Goal: Task Accomplishment & Management: Use online tool/utility

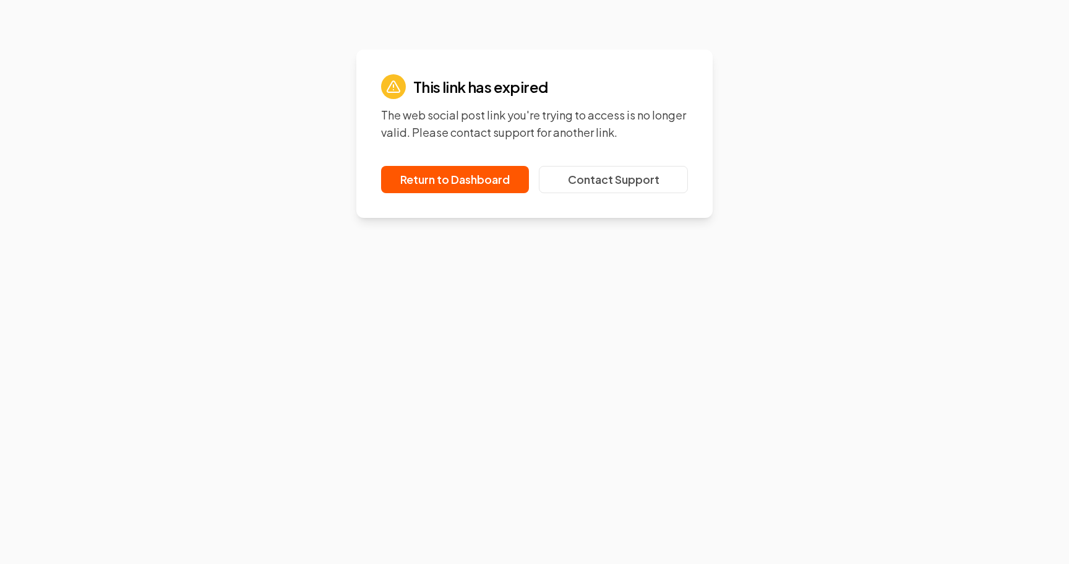
click at [242, 512] on div "This link has expired The web social post link you're trying to access is no lo…" at bounding box center [534, 306] width 1069 height 514
click at [484, 182] on link "Return to Dashboard" at bounding box center [455, 179] width 148 height 27
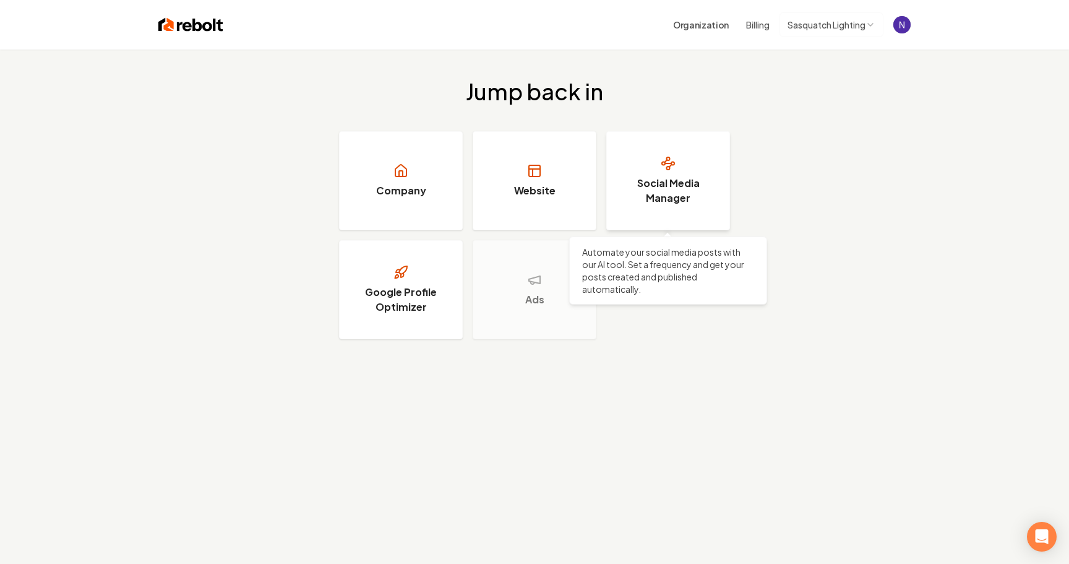
click at [634, 183] on h3 "Social Media Manager" at bounding box center [668, 191] width 93 height 30
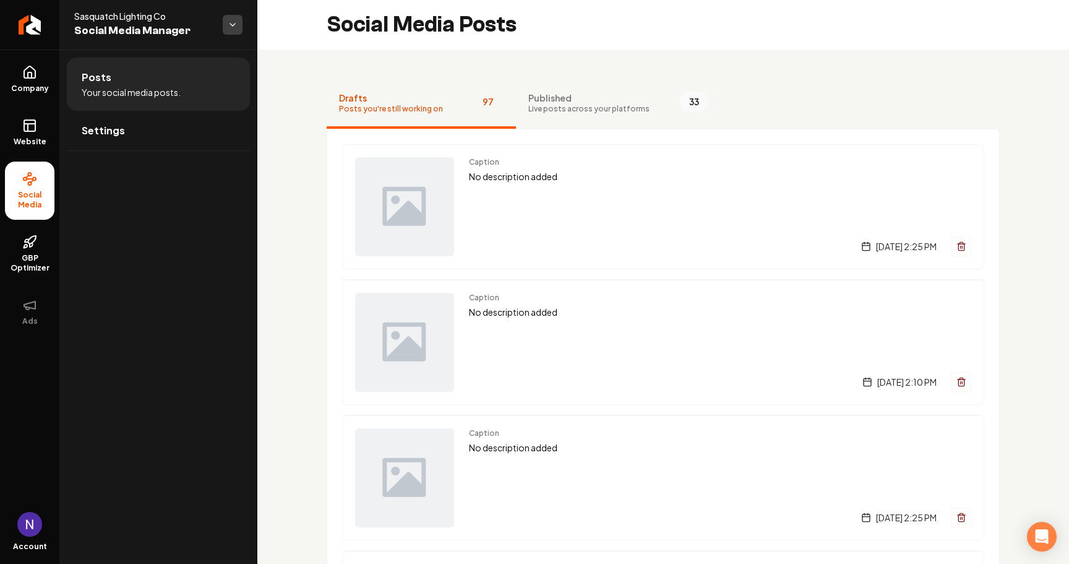
click at [228, 26] on html "Company Website Social Media GBP Optimizer Ads Account Sasquatch Lighting Co So…" at bounding box center [534, 282] width 1069 height 564
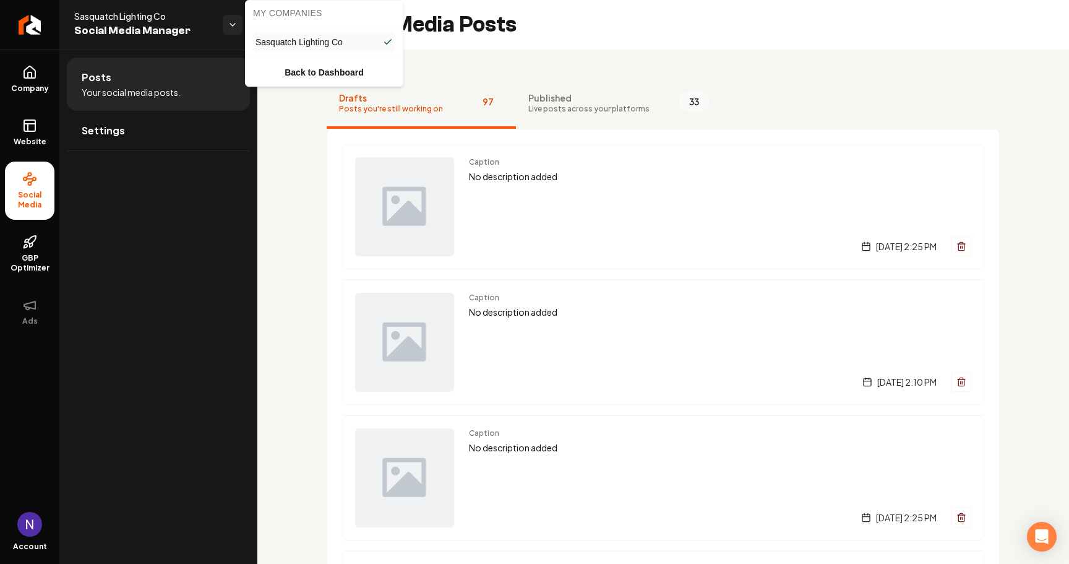
click at [279, 247] on html "Company Website Social Media GBP Optimizer Ads Account Sasquatch Lighting Co So…" at bounding box center [534, 282] width 1069 height 564
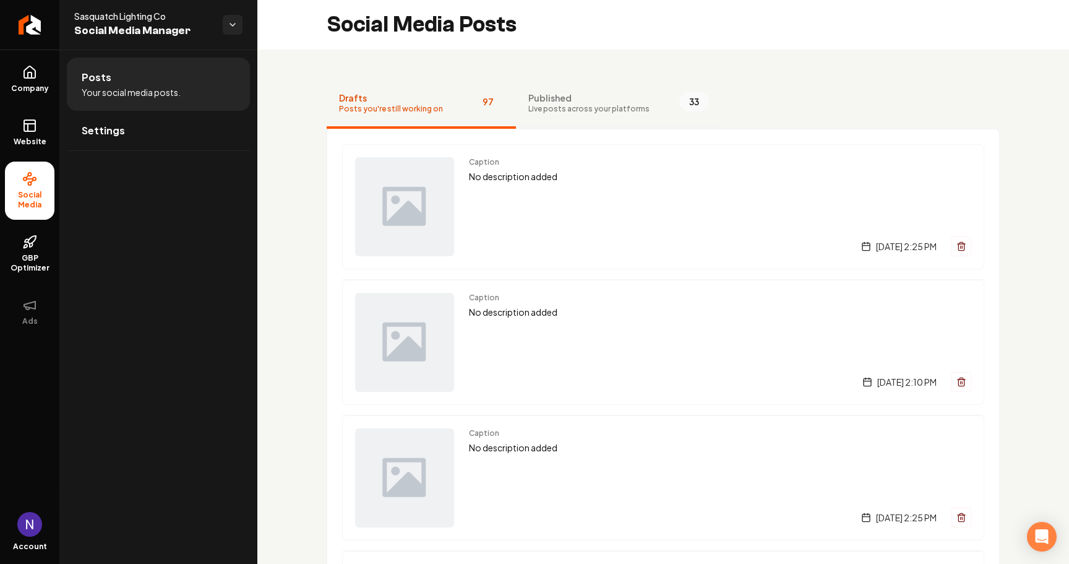
click at [570, 110] on span "Live posts across your platforms" at bounding box center [588, 109] width 121 height 10
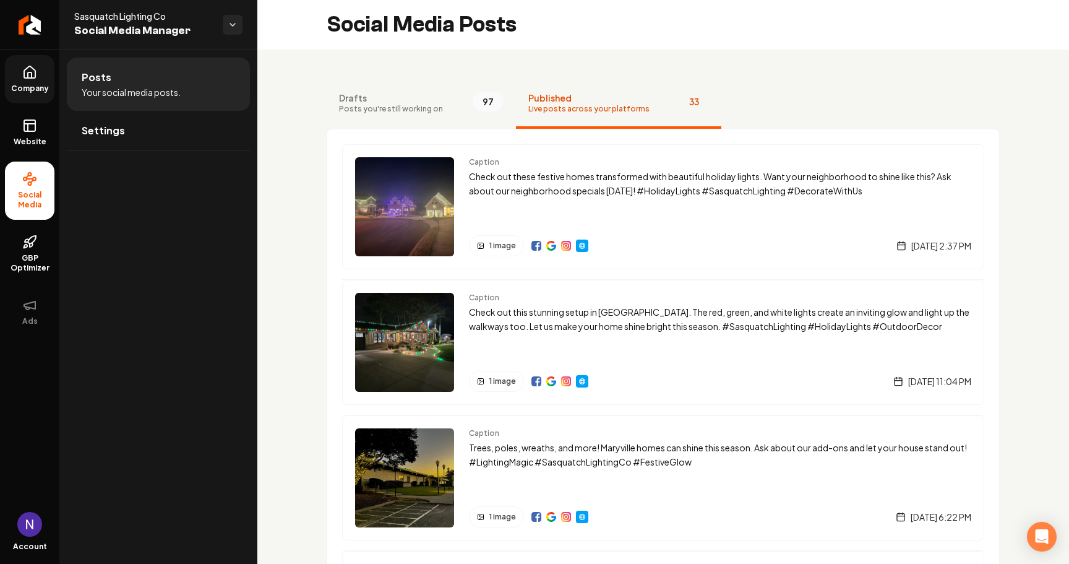
click at [32, 74] on icon at bounding box center [30, 75] width 4 height 6
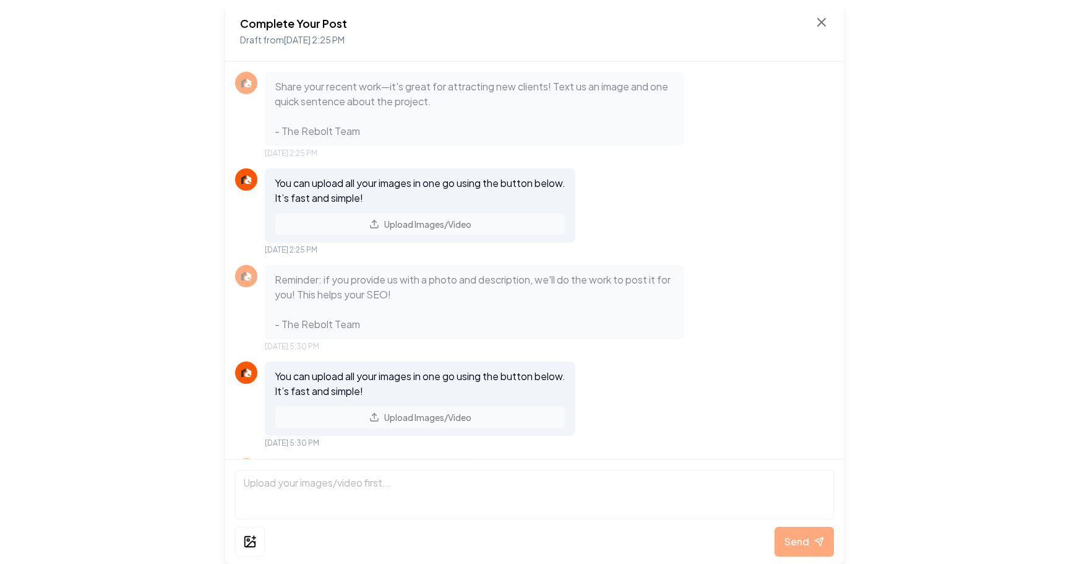
scroll to position [207, 0]
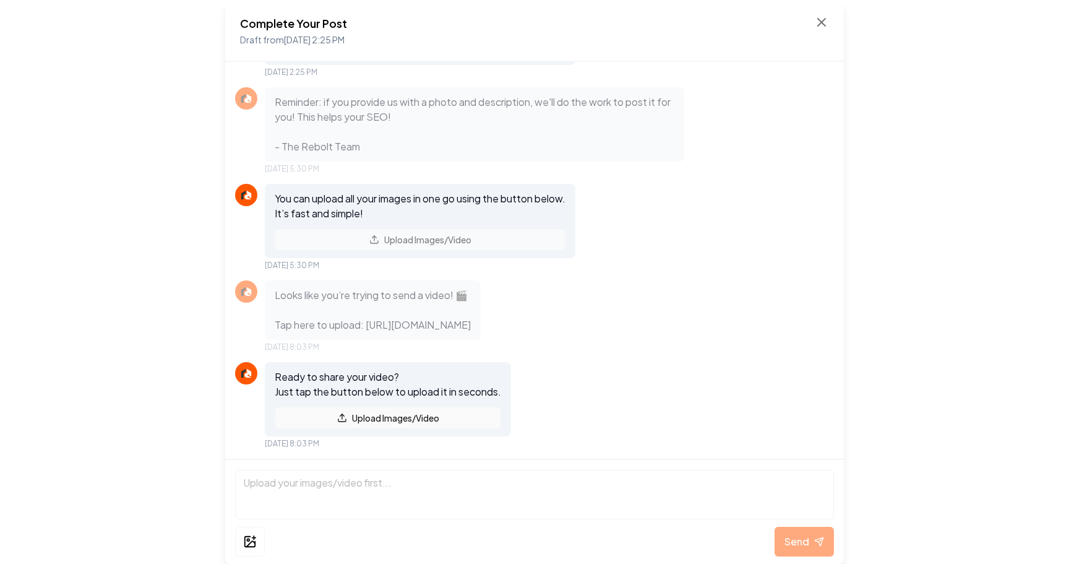
click at [426, 421] on button "Upload Images/Video" at bounding box center [388, 418] width 226 height 22
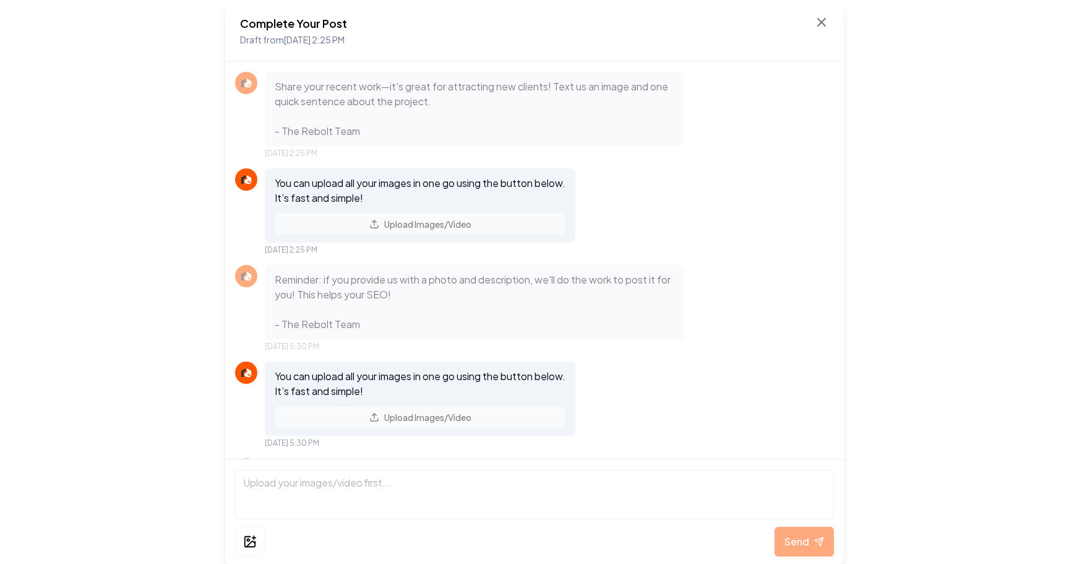
scroll to position [207, 0]
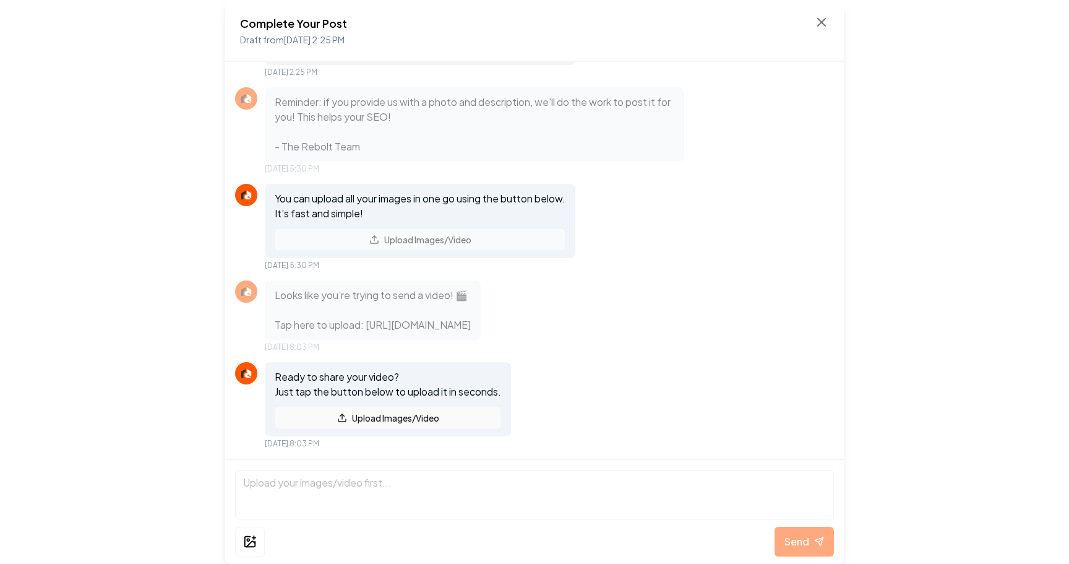
click at [400, 421] on button "Upload Images/Video" at bounding box center [388, 418] width 226 height 22
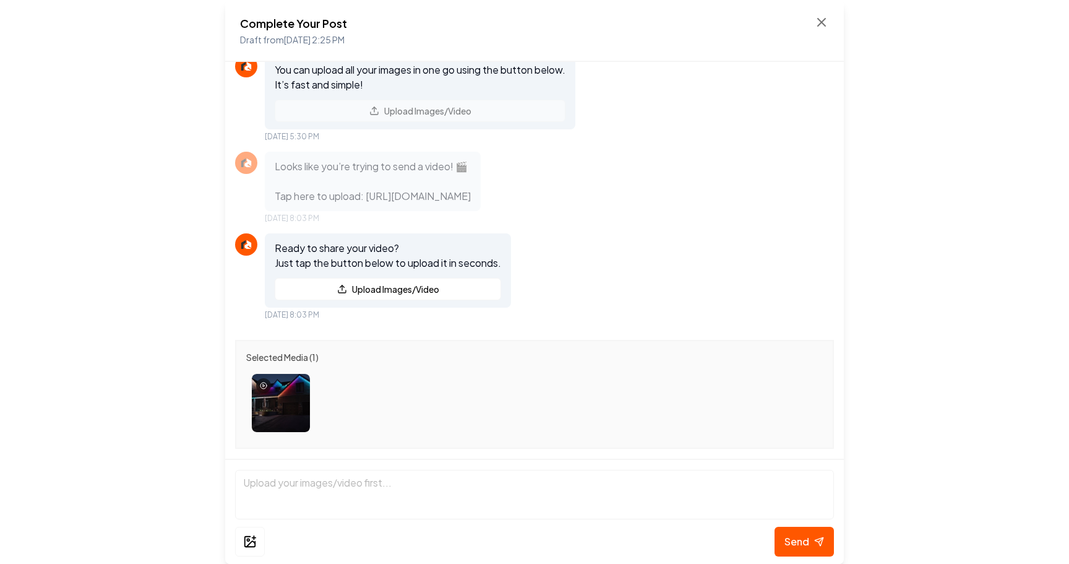
scroll to position [0, 0]
click at [806, 532] on button "Send" at bounding box center [804, 542] width 59 height 30
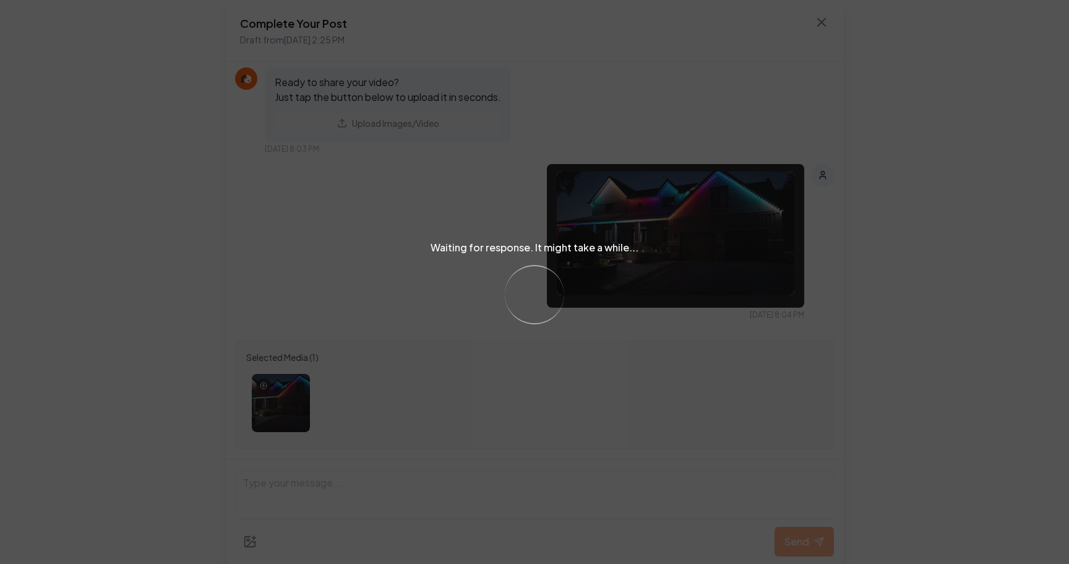
scroll to position [455, 0]
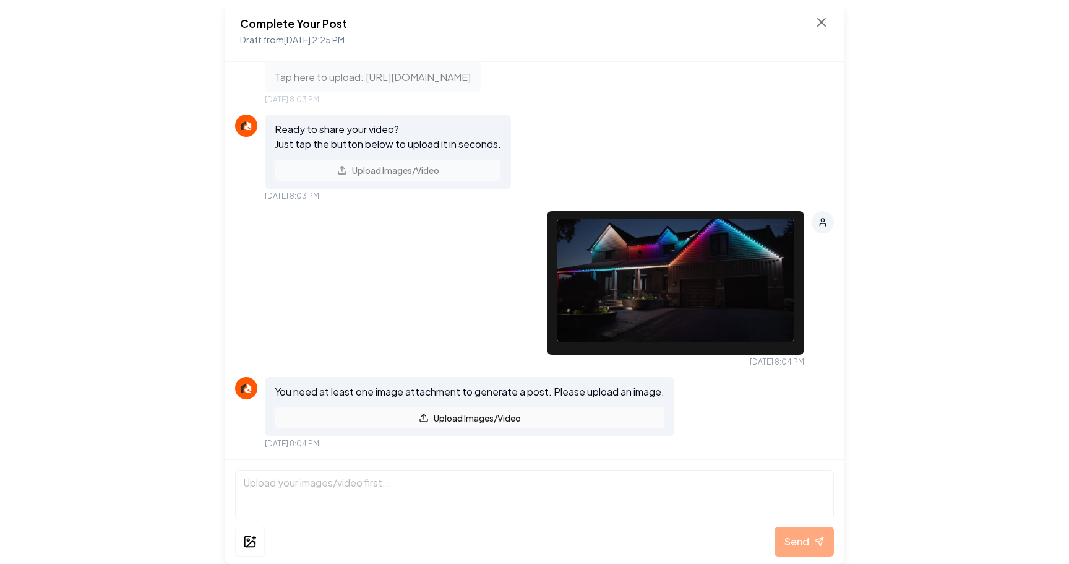
click at [481, 424] on button "Upload Images/Video" at bounding box center [470, 418] width 390 height 22
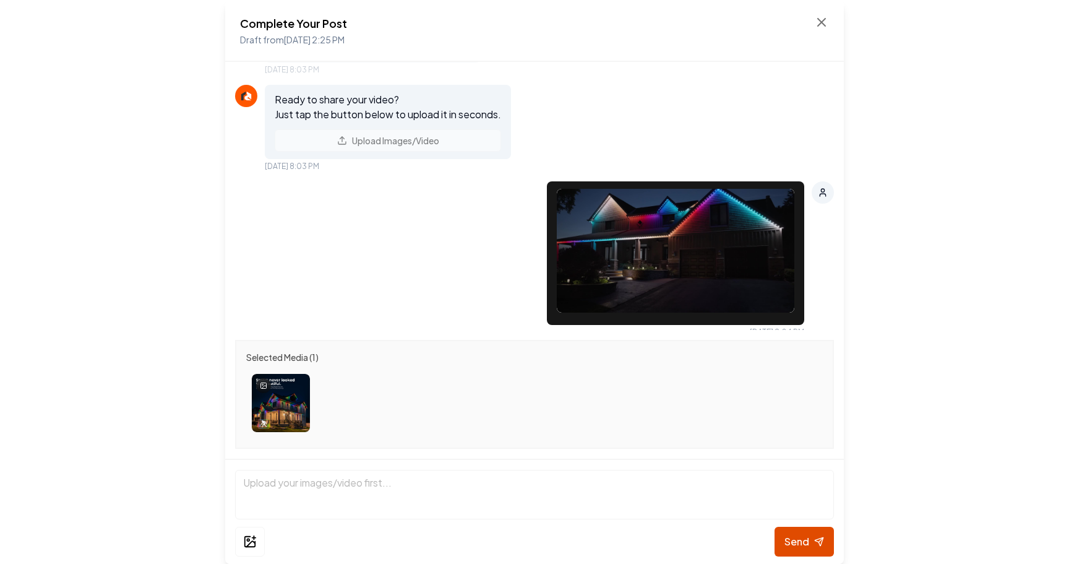
click at [798, 542] on span "Send" at bounding box center [797, 541] width 25 height 15
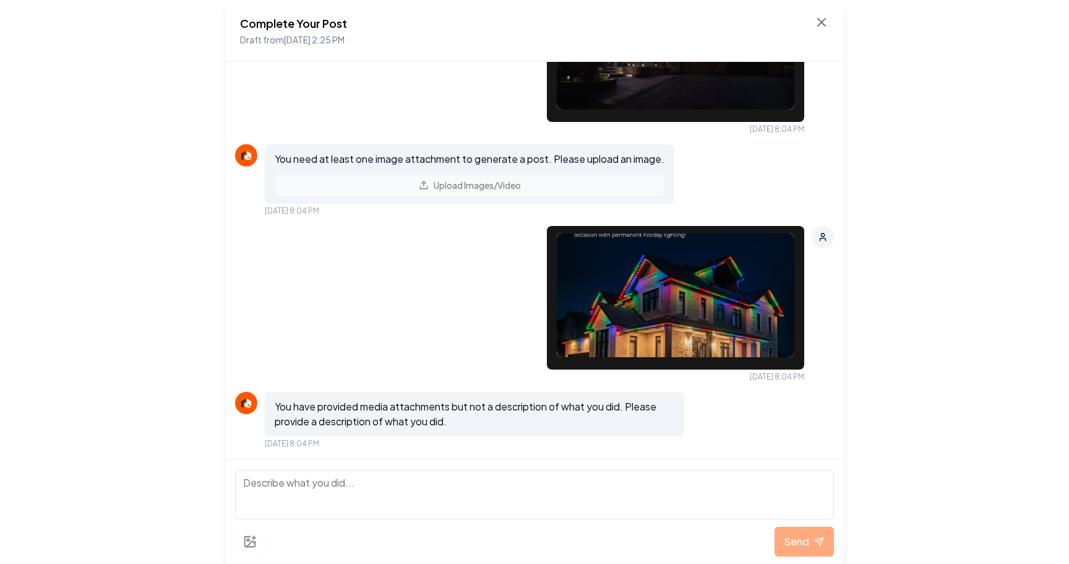
scroll to position [0, 0]
click at [346, 489] on textarea at bounding box center [534, 494] width 599 height 49
type textarea "Permenant lighting is year round fun for all occasions."
click at [807, 536] on span "Send" at bounding box center [797, 541] width 25 height 15
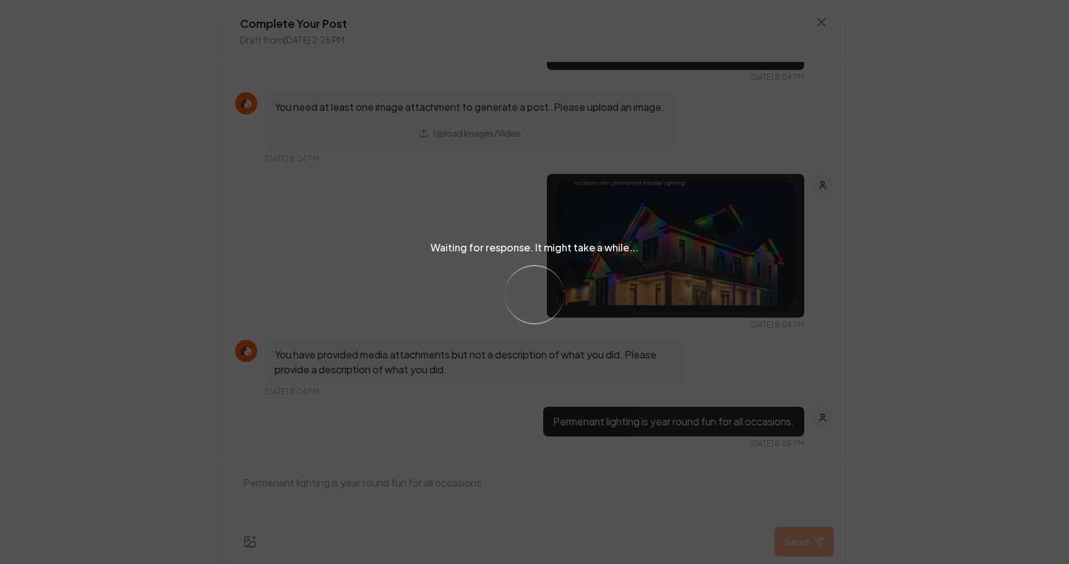
scroll to position [851, 0]
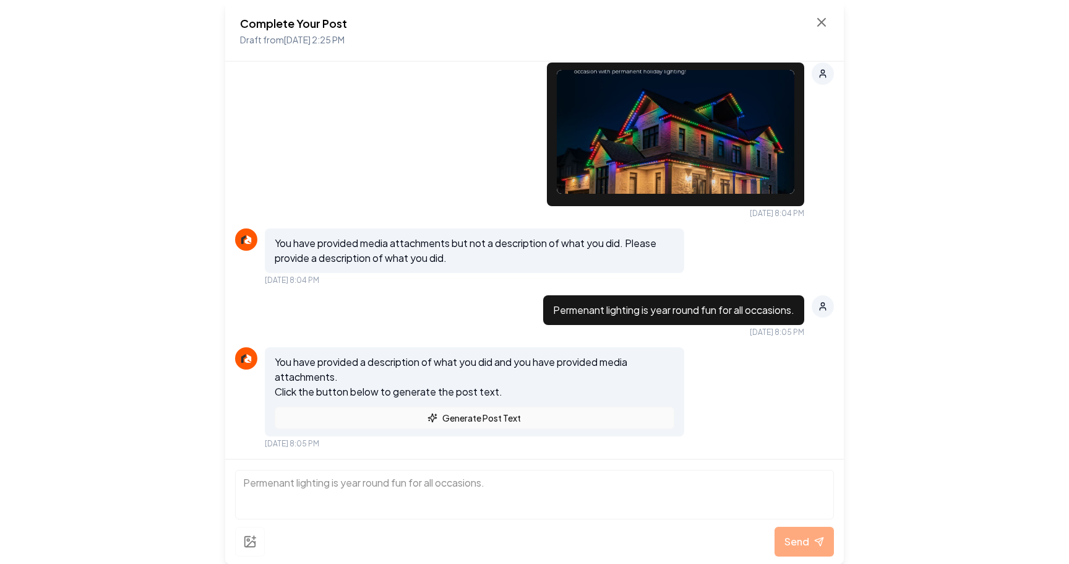
click at [428, 427] on button "Generate Post Text" at bounding box center [475, 418] width 400 height 22
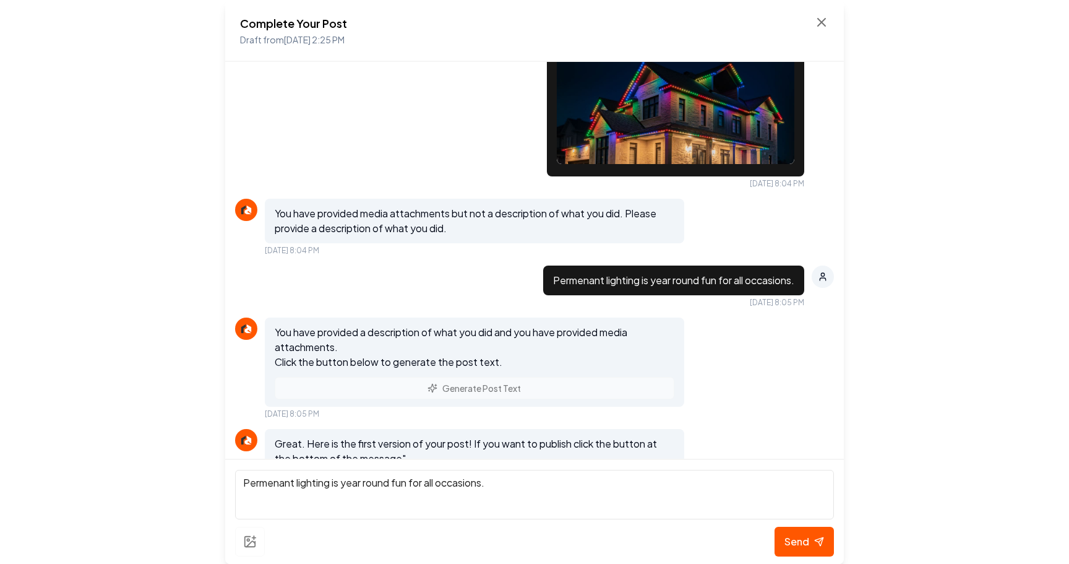
scroll to position [1096, 0]
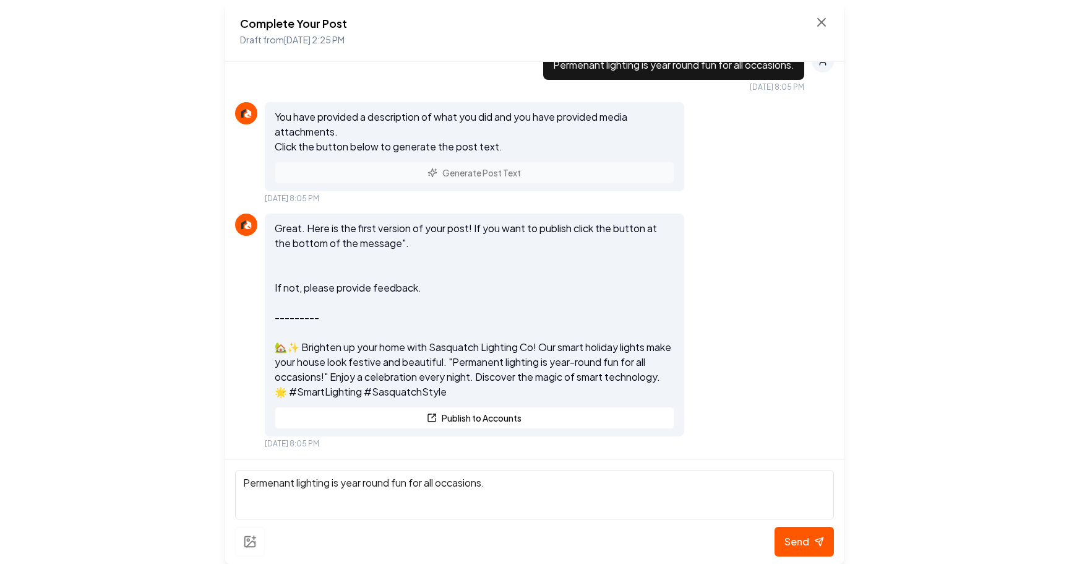
click at [382, 488] on textarea "Permenant lighting is year round fun for all occasions." at bounding box center [534, 494] width 599 height 49
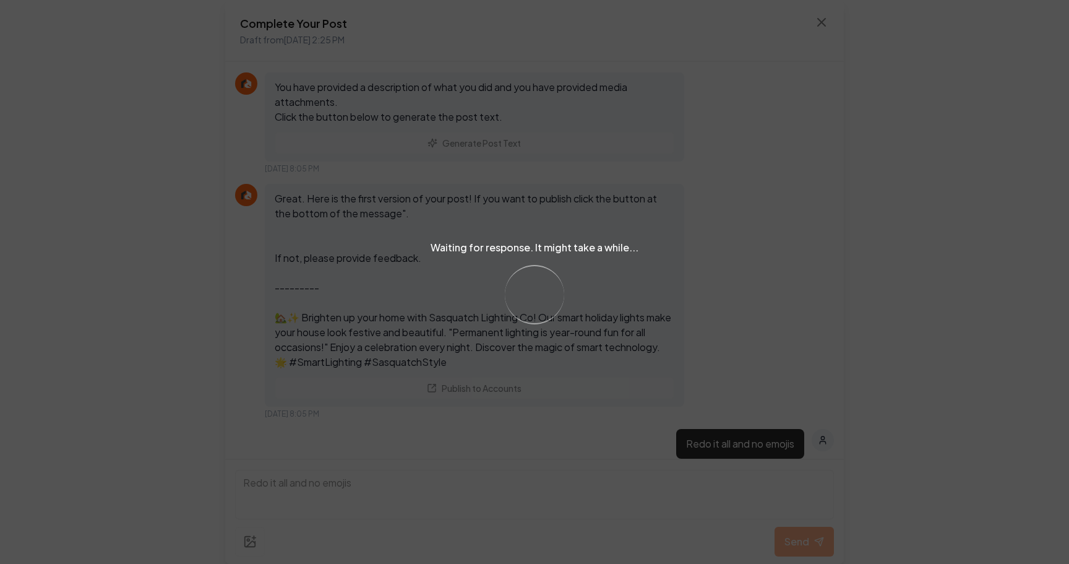
type textarea "Redo it all and no emojis"
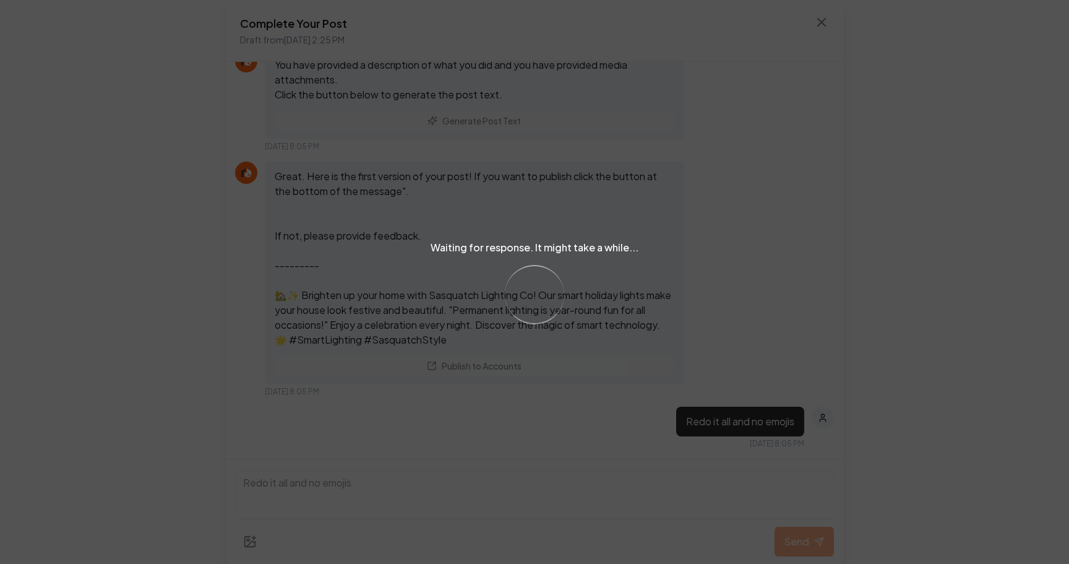
scroll to position [1348, 0]
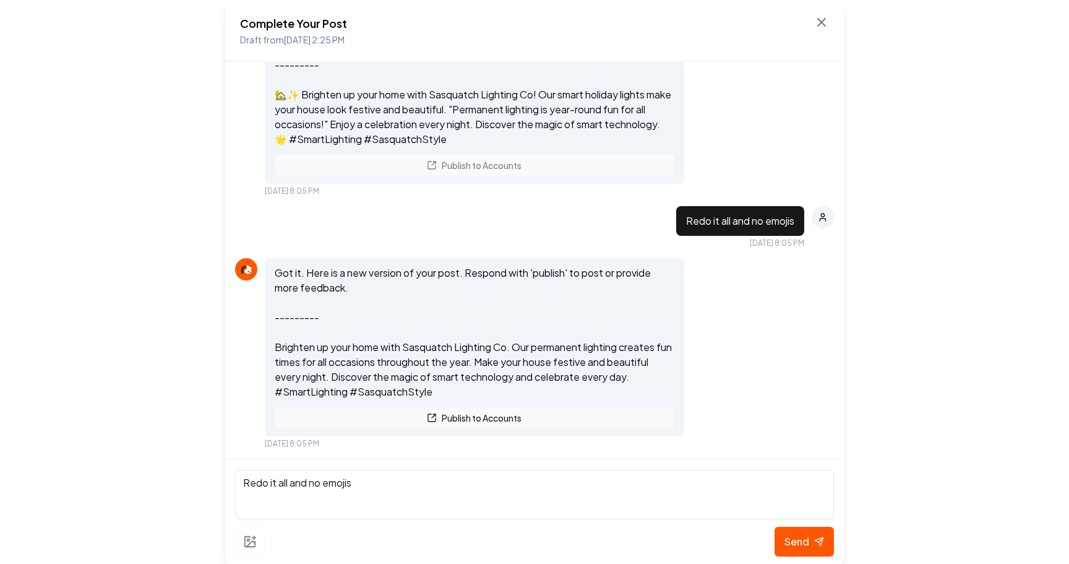
click at [536, 418] on button "Publish to Accounts" at bounding box center [475, 418] width 400 height 22
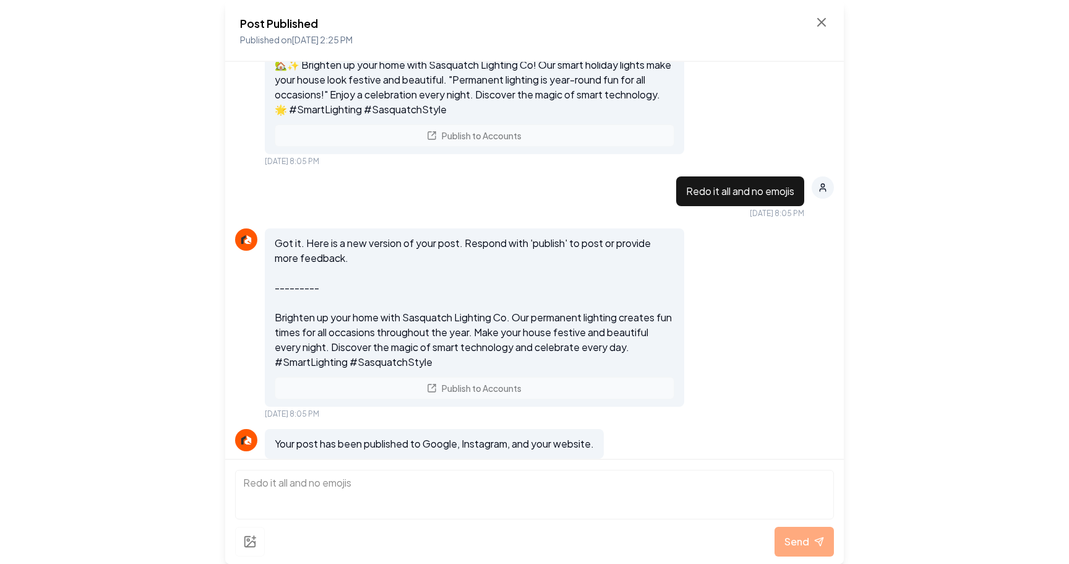
scroll to position [1400, 0]
